Goal: Task Accomplishment & Management: Complete application form

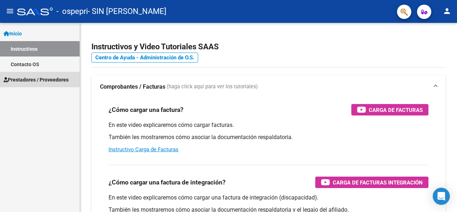
click at [32, 78] on span "Prestadores / Proveedores" at bounding box center [36, 80] width 65 height 8
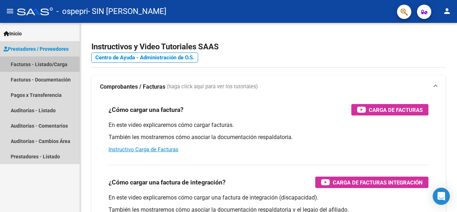
click at [39, 62] on link "Facturas - Listado/Carga" at bounding box center [40, 63] width 80 height 15
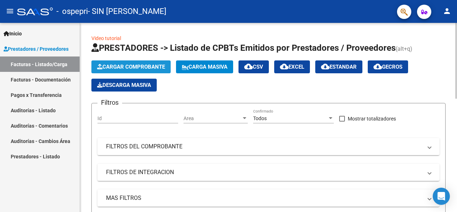
click at [126, 64] on span "Cargar Comprobante" at bounding box center [131, 67] width 68 height 6
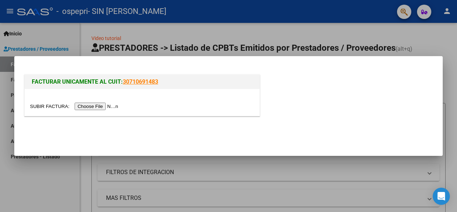
click at [100, 107] on input "file" at bounding box center [75, 107] width 90 height 8
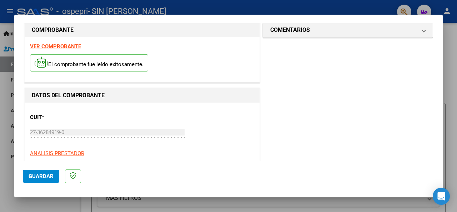
scroll to position [31, 0]
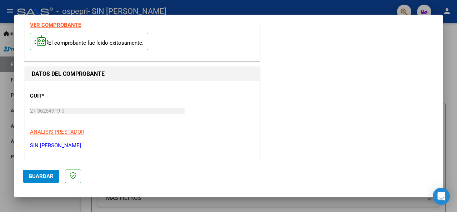
click at [63, 23] on strong "VER COMPROBANTE" at bounding box center [55, 25] width 51 height 6
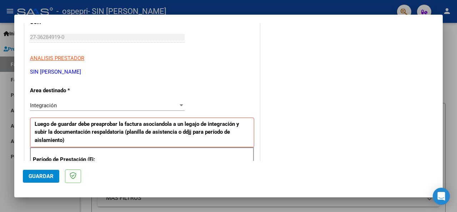
scroll to position [110, 0]
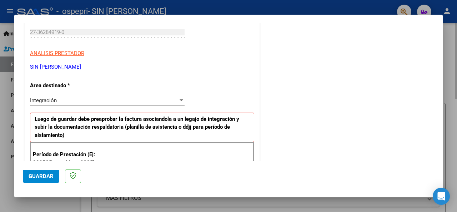
drag, startPoint x: 445, startPoint y: 68, endPoint x: 447, endPoint y: 84, distance: 16.3
click at [447, 84] on div at bounding box center [228, 106] width 457 height 212
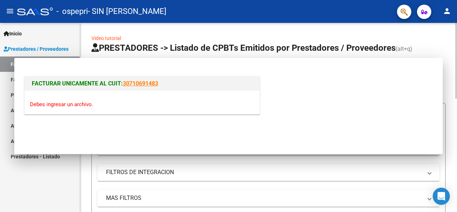
scroll to position [0, 0]
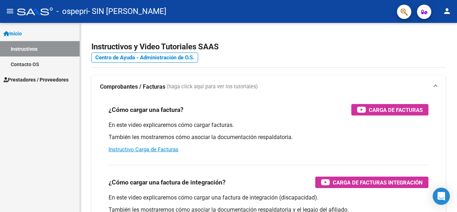
click at [34, 81] on span "Prestadores / Proveedores" at bounding box center [36, 80] width 65 height 8
click at [45, 79] on span "Prestadores / Proveedores" at bounding box center [36, 80] width 65 height 8
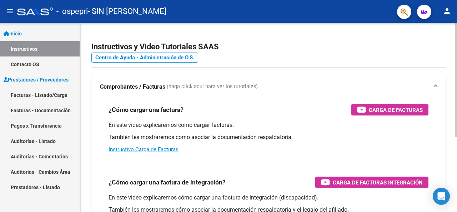
drag, startPoint x: 44, startPoint y: 95, endPoint x: 81, endPoint y: 84, distance: 39.0
click at [44, 99] on link "Facturas - Listado/Carga" at bounding box center [40, 94] width 80 height 15
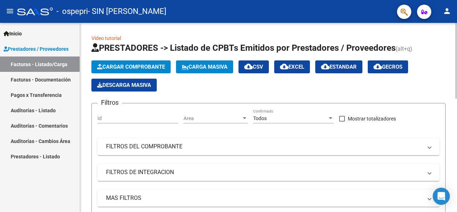
click at [127, 68] on span "Cargar Comprobante" at bounding box center [131, 67] width 68 height 6
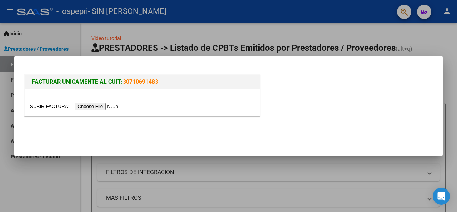
click at [107, 104] on input "file" at bounding box center [75, 107] width 90 height 8
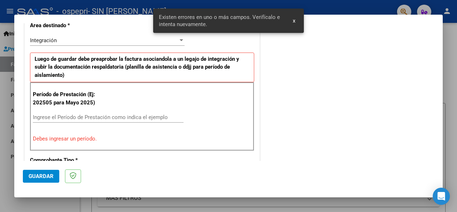
scroll to position [173, 0]
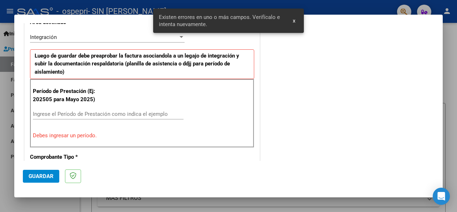
click at [293, 20] on span "x" at bounding box center [294, 21] width 3 height 6
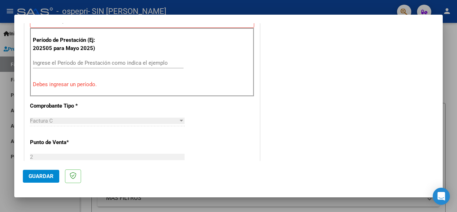
scroll to position [228, 0]
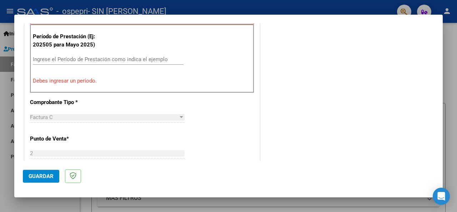
click at [66, 58] on input "Ingrese el Período de Prestación como indica el ejemplo" at bounding box center [108, 59] width 151 height 6
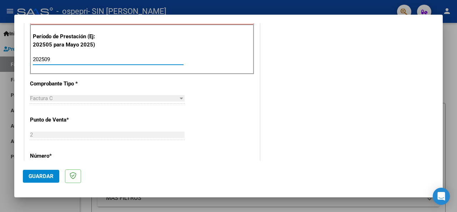
type input "202509"
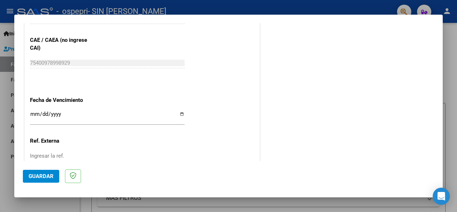
scroll to position [468, 0]
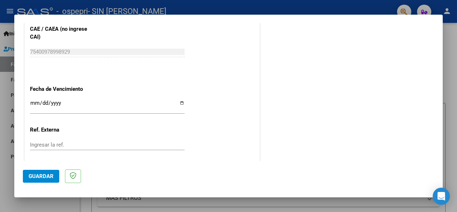
click at [33, 100] on input "Ingresar la fecha" at bounding box center [107, 105] width 155 height 11
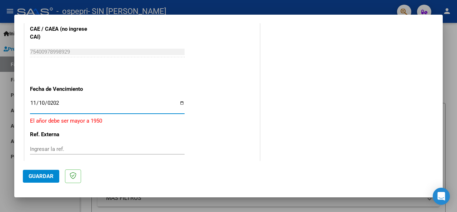
type input "[DATE]"
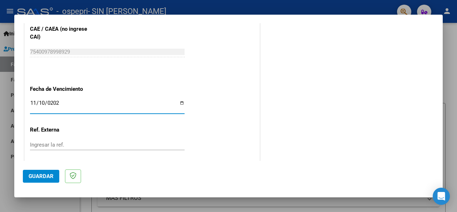
click at [72, 143] on input "Ingresar la ref." at bounding box center [107, 144] width 155 height 6
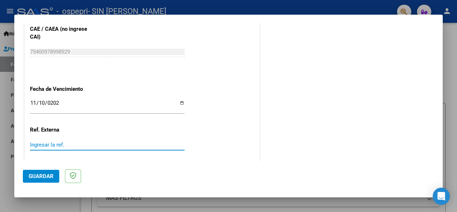
click at [49, 175] on span "Guardar" at bounding box center [41, 176] width 25 height 6
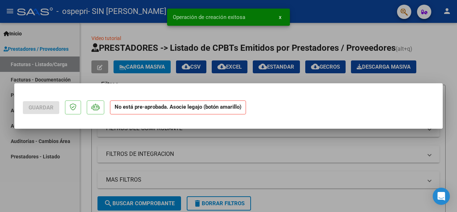
scroll to position [0, 0]
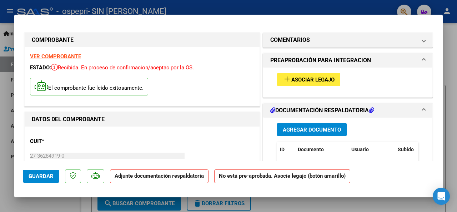
click at [308, 78] on span "Asociar Legajo" at bounding box center [313, 79] width 43 height 6
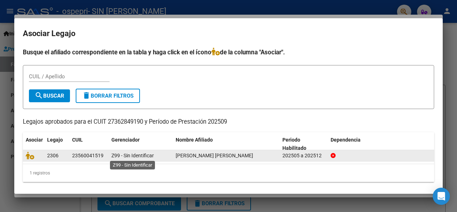
click at [154, 153] on span "Z99 - Sin Identificar" at bounding box center [132, 156] width 43 height 6
click at [80, 152] on div "23560041519" at bounding box center [87, 155] width 31 height 8
click at [51, 157] on span "2306" at bounding box center [52, 156] width 11 height 6
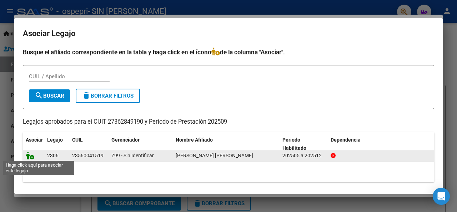
click at [32, 157] on icon at bounding box center [30, 155] width 9 height 8
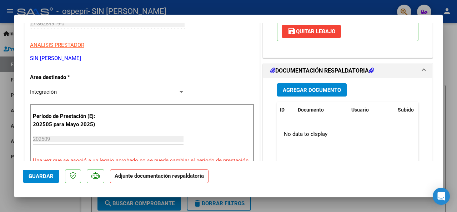
scroll to position [135, 0]
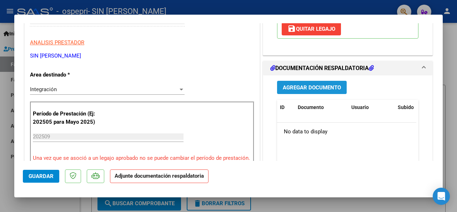
click at [313, 85] on span "Agregar Documento" at bounding box center [312, 87] width 58 height 6
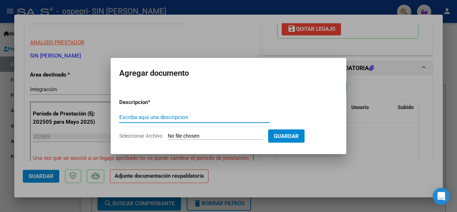
click at [139, 117] on input "Escriba aquí una descripcion" at bounding box center [194, 117] width 151 height 6
type input "Planilla de asistencia"
click at [225, 134] on input "Seleccionar Archivo" at bounding box center [215, 136] width 95 height 7
click at [219, 136] on input "Seleccionar Archivo" at bounding box center [215, 136] width 95 height 7
click at [190, 136] on input "Seleccionar Archivo" at bounding box center [215, 136] width 95 height 7
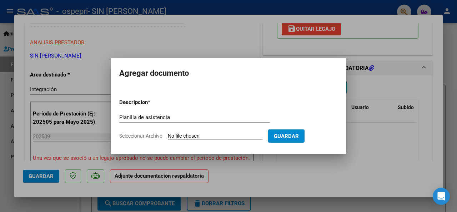
type input "C:\fakepath\New Doc [DATE] 13.51.pdf"
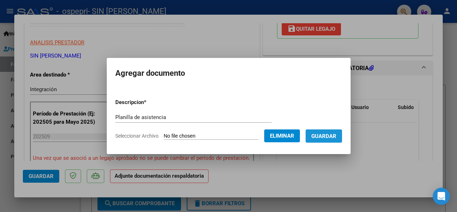
click at [322, 135] on span "Guardar" at bounding box center [324, 136] width 25 height 6
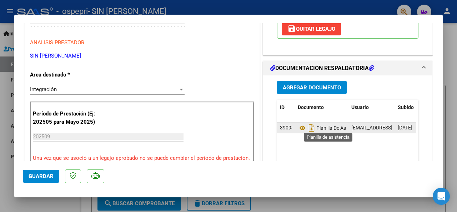
click at [332, 129] on span "Planilla De Asistencia" at bounding box center [330, 128] width 65 height 6
click at [307, 126] on icon "Descargar documento" at bounding box center [311, 127] width 9 height 11
click at [47, 175] on span "Guardar" at bounding box center [41, 176] width 25 height 6
click at [252, 10] on div at bounding box center [228, 106] width 457 height 212
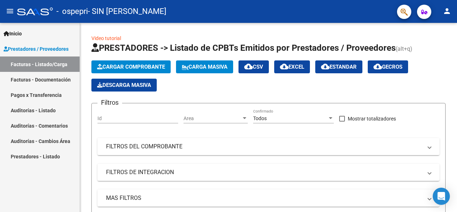
click at [184, 12] on div "- ospepri - SIN [PERSON_NAME]" at bounding box center [204, 12] width 374 height 16
click at [60, 200] on div "Inicio Instructivos Contacto OS Prestadores / Proveedores Facturas - Listado/Ca…" at bounding box center [40, 117] width 80 height 189
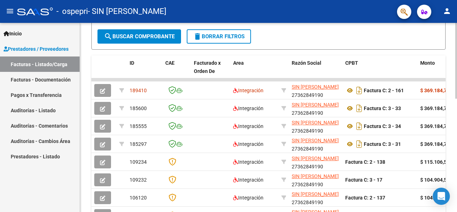
scroll to position [185, 0]
click at [452, 142] on div at bounding box center [457, 137] width 2 height 76
